Goal: Find specific page/section

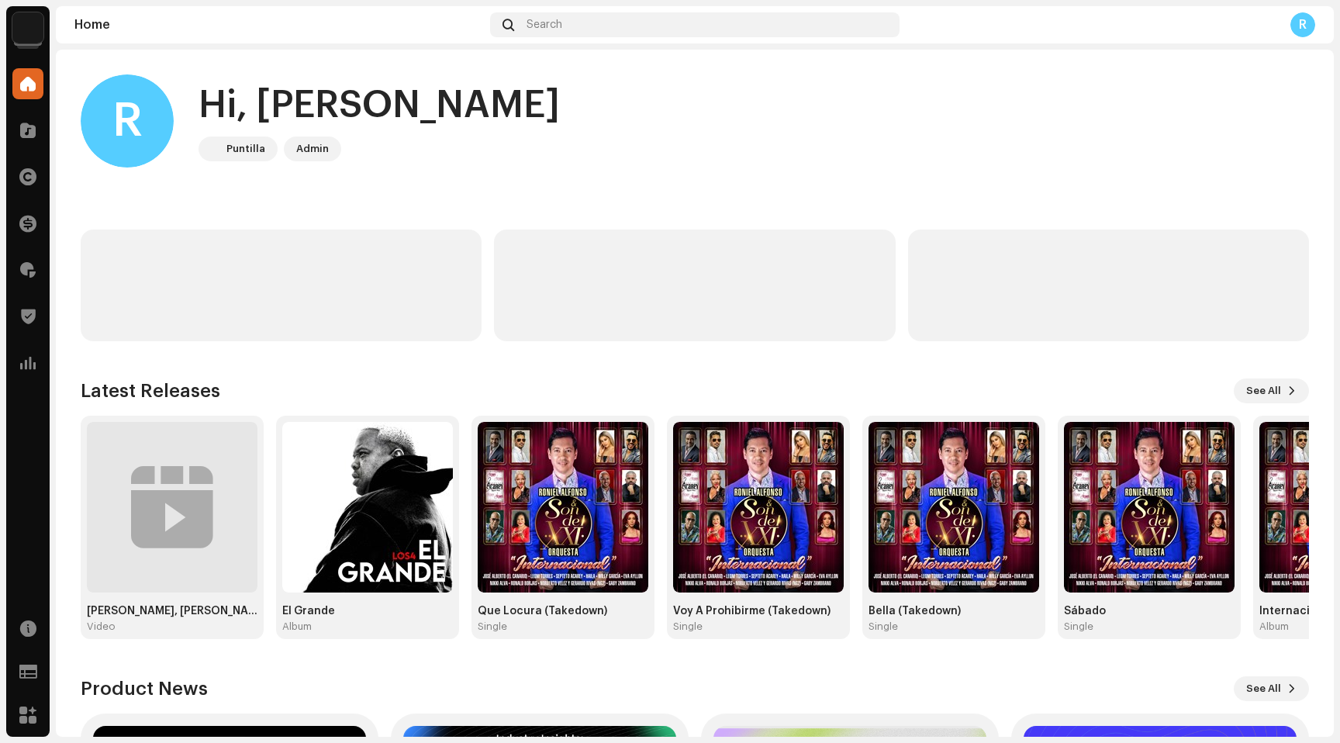
click at [36, 24] on img at bounding box center [27, 27] width 31 height 31
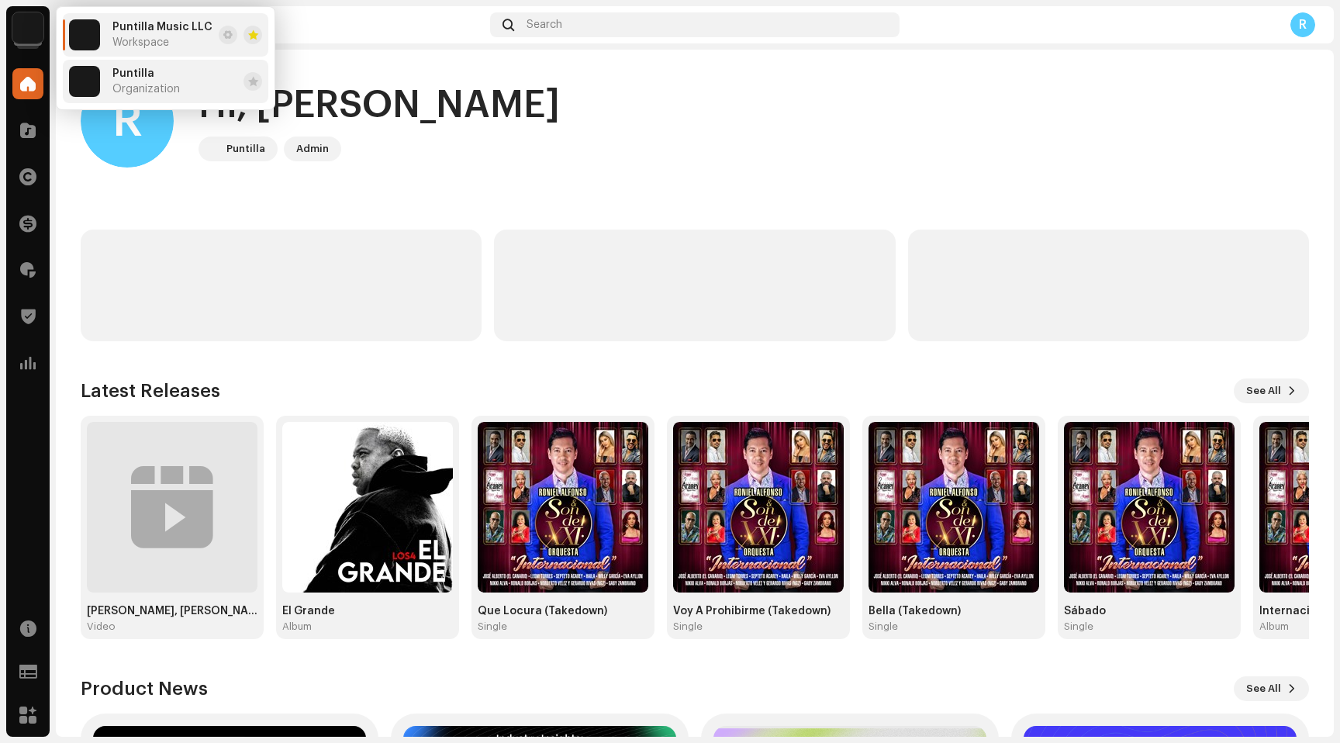
click at [123, 81] on div "Puntilla Organization" at bounding box center [145, 81] width 67 height 28
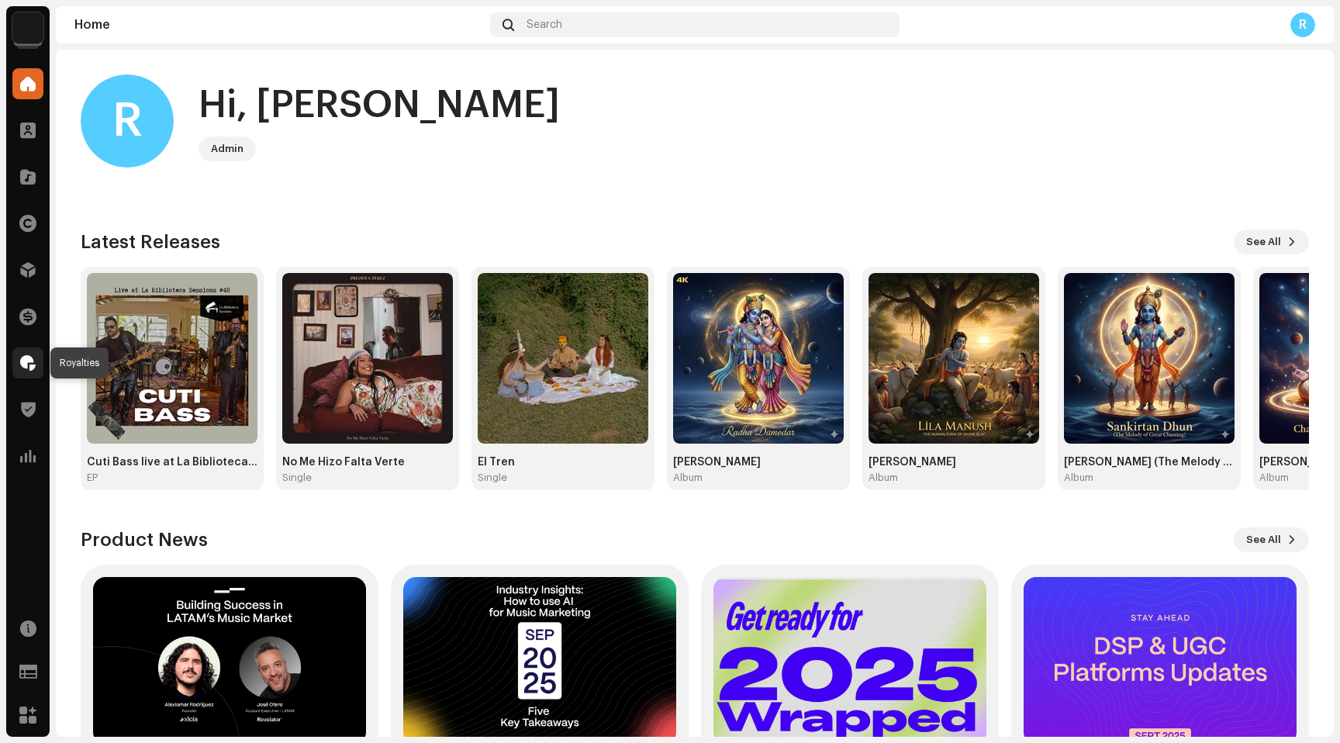
click at [26, 359] on span at bounding box center [28, 363] width 16 height 12
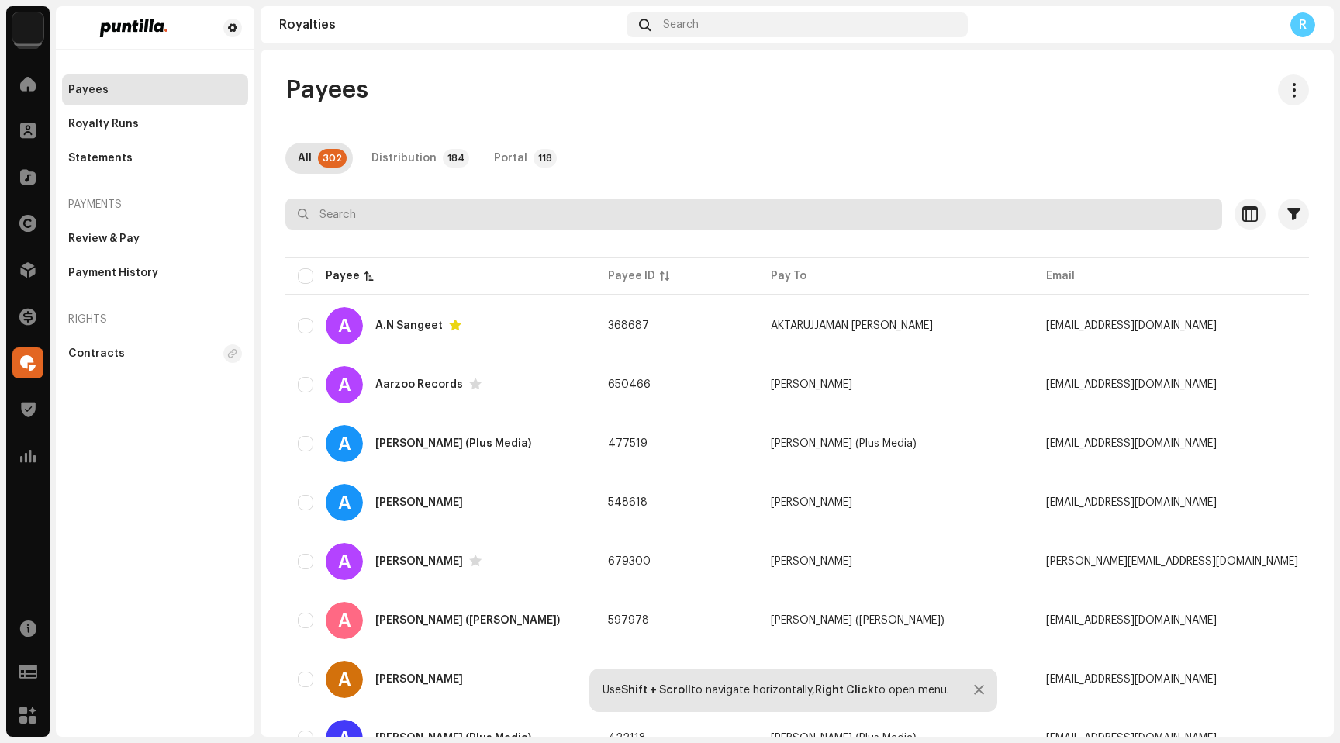
click at [426, 214] on input "text" at bounding box center [753, 214] width 937 height 31
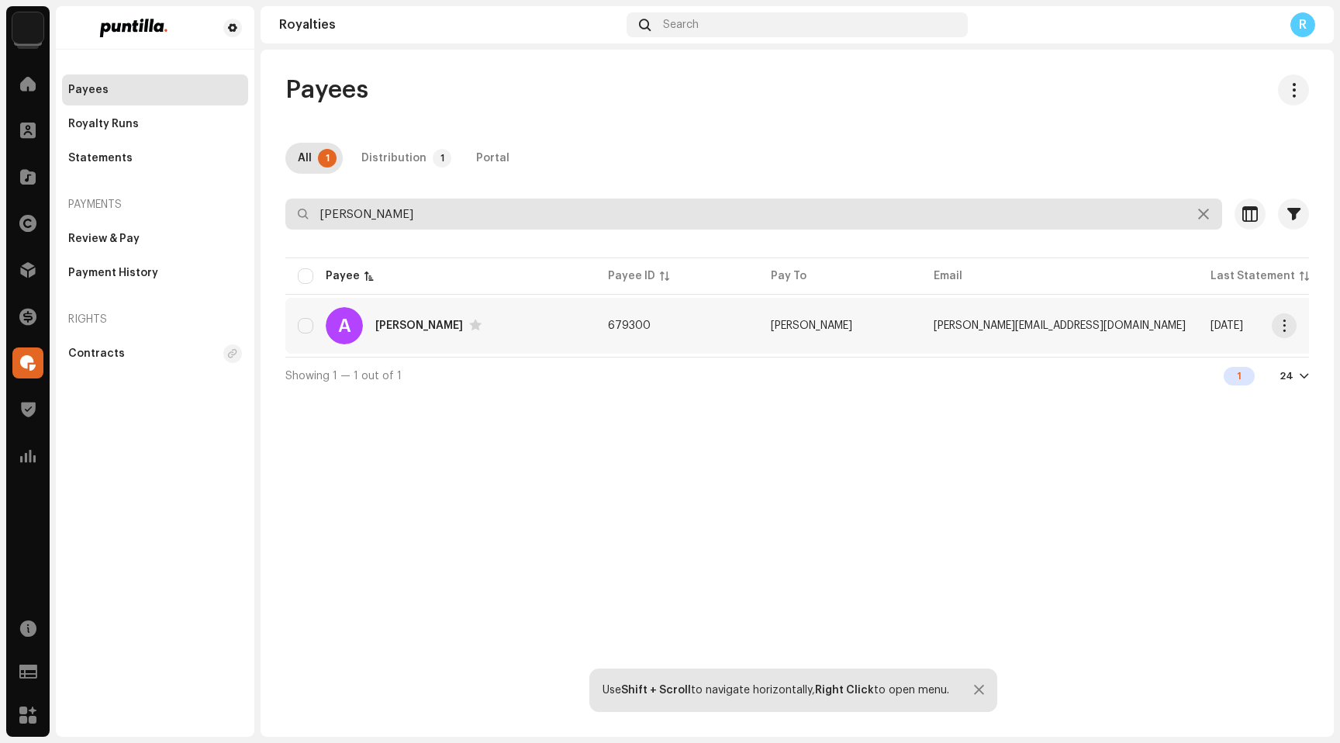
type input "alain"
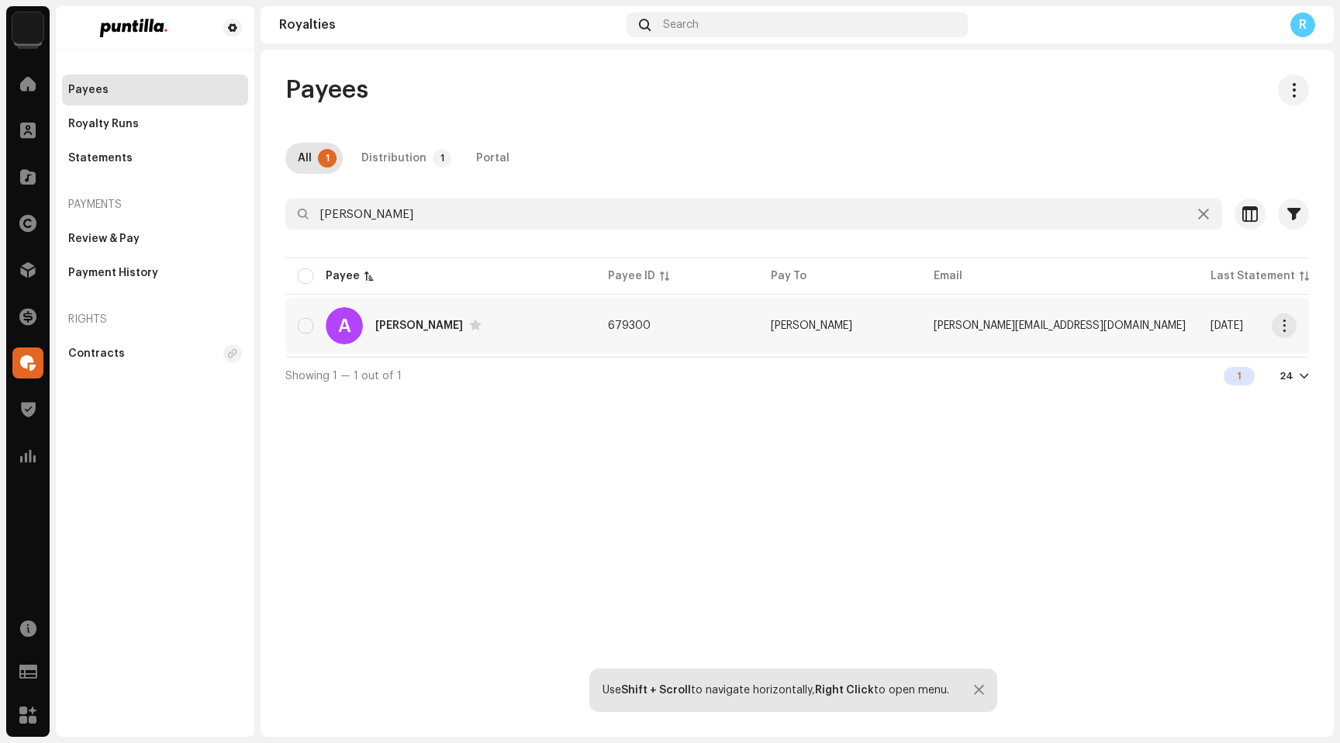
click at [420, 325] on div "Alain Perez" at bounding box center [419, 325] width 88 height 11
